Goal: Complete application form

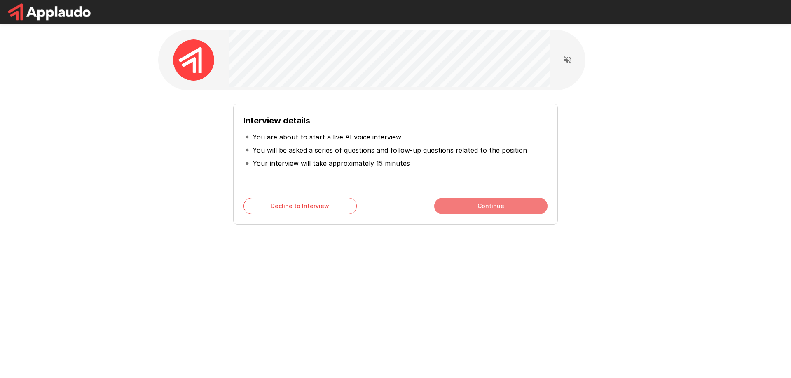
click at [479, 205] on button "Continue" at bounding box center [490, 206] width 113 height 16
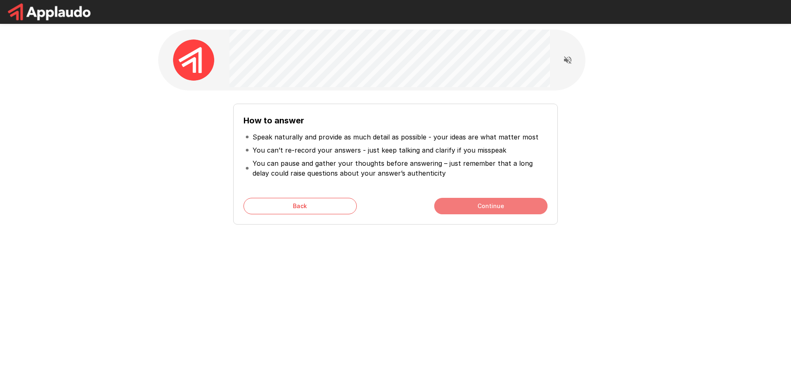
click at [480, 204] on button "Continue" at bounding box center [490, 206] width 113 height 16
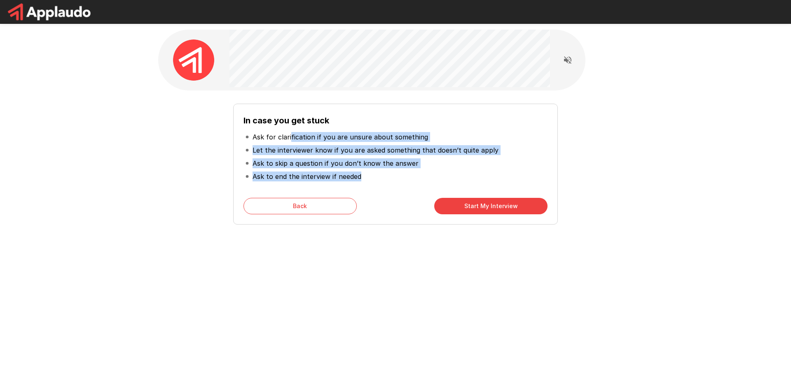
drag, startPoint x: 363, startPoint y: 163, endPoint x: 290, endPoint y: 136, distance: 78.3
click at [290, 136] on ul "Ask for clarification if you are unsure about something Let the interviewer kno…" at bounding box center [395, 156] width 304 height 59
click at [290, 136] on p "Ask for clarification if you are unsure about something" at bounding box center [339, 137] width 175 height 10
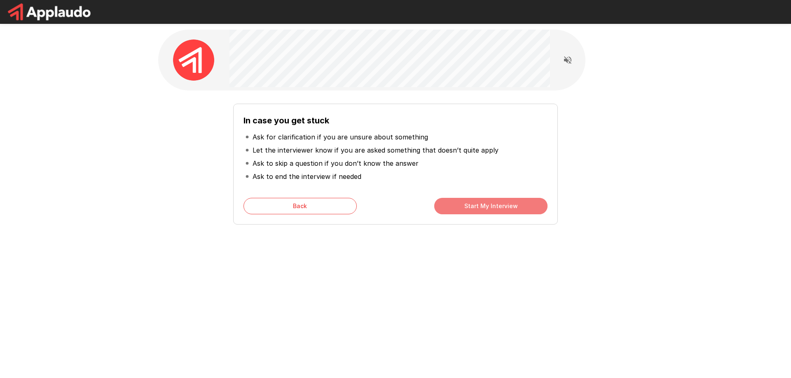
click at [471, 204] on button "Start My Interview" at bounding box center [490, 206] width 113 height 16
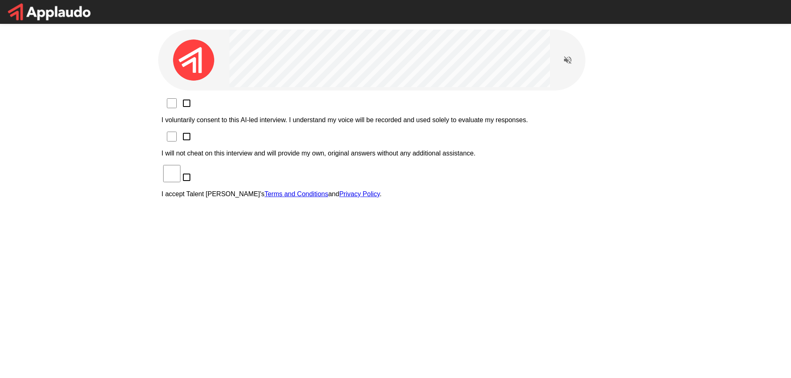
click at [263, 117] on p "I voluntarily consent to this AI-led interview. I understand my voice will be r…" at bounding box center [395, 120] width 468 height 7
click at [263, 150] on p "I will not cheat on this interview and will provide my own, original answers wi…" at bounding box center [395, 153] width 468 height 7
click at [263, 191] on p "I accept Talent Llama's Terms and Conditions and Privacy Policy ." at bounding box center [395, 194] width 468 height 7
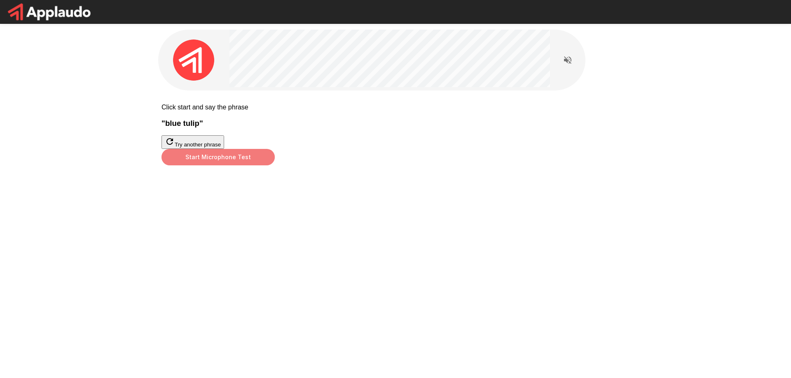
click at [275, 166] on button "Start Microphone Test" at bounding box center [217, 157] width 113 height 16
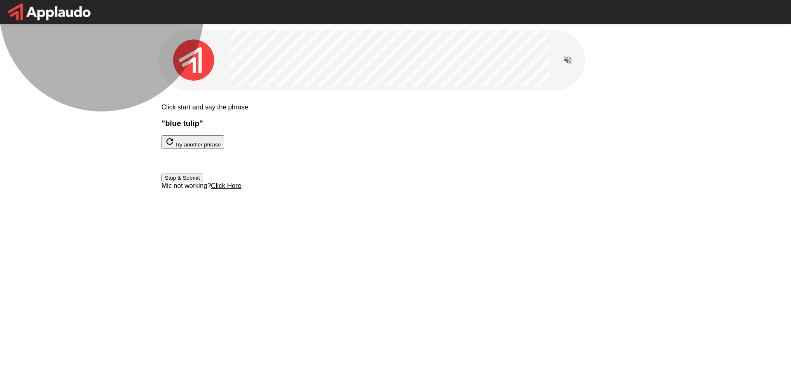
click at [203, 182] on button "Stop & Submit" at bounding box center [182, 178] width 42 height 9
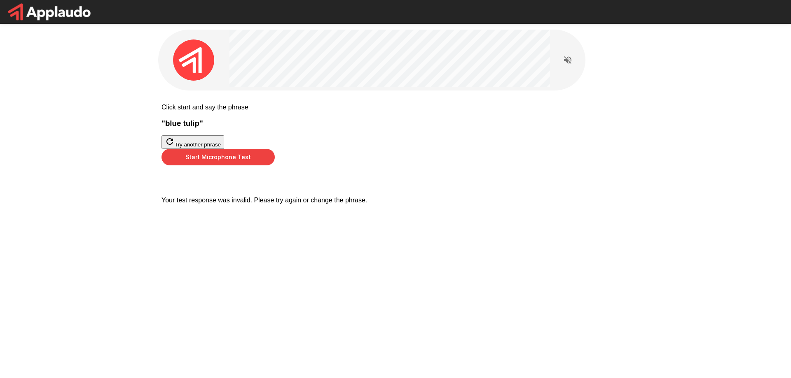
click at [433, 166] on div "Start Microphone Test" at bounding box center [395, 157] width 468 height 16
click at [275, 166] on button "Start Microphone Test" at bounding box center [217, 157] width 113 height 16
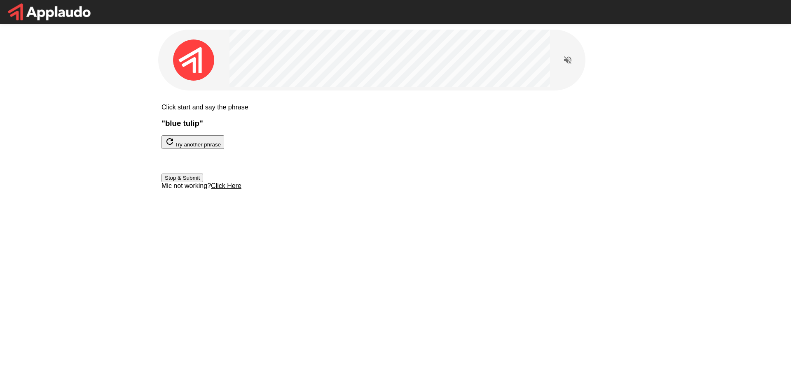
click at [203, 182] on button "Stop & Submit" at bounding box center [182, 178] width 42 height 9
